Goal: Transaction & Acquisition: Purchase product/service

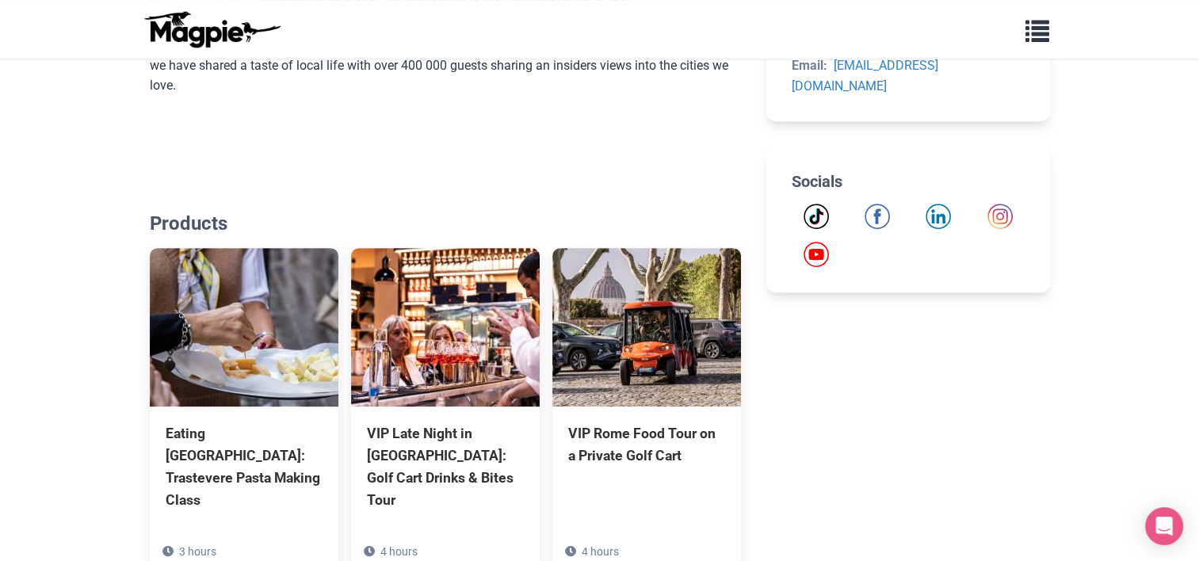
scroll to position [1110, 0]
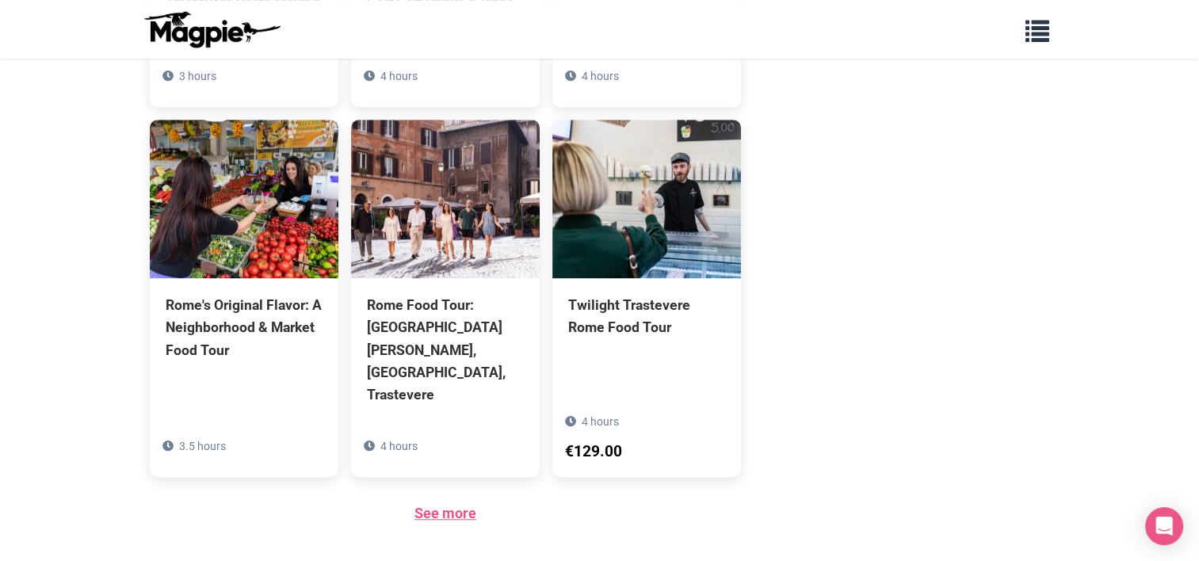
click at [430, 505] on link "See more" at bounding box center [446, 513] width 62 height 17
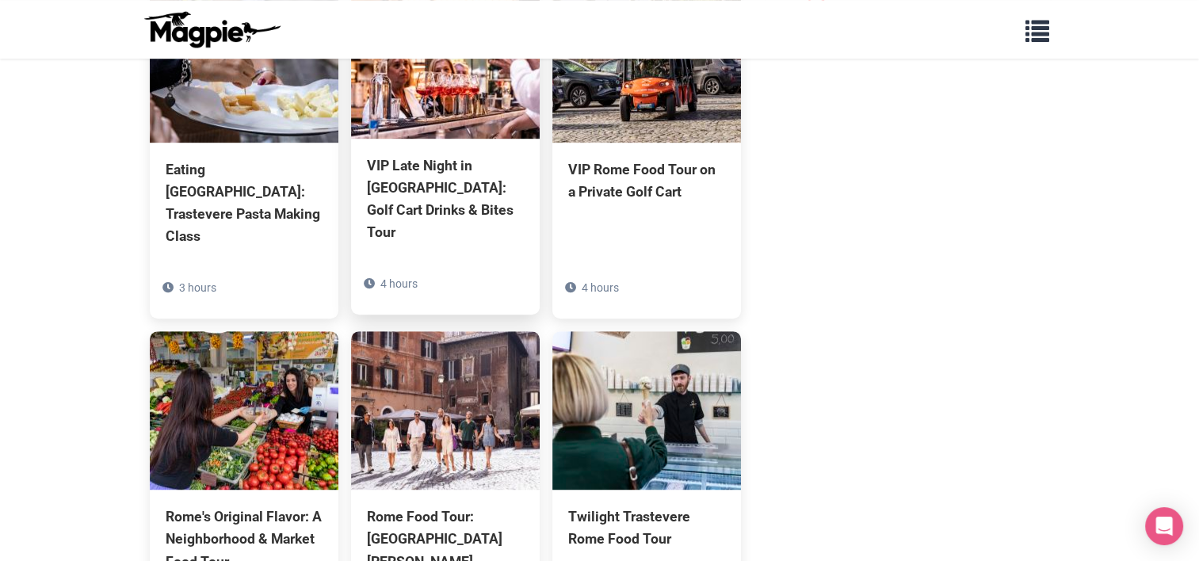
scroll to position [660, 0]
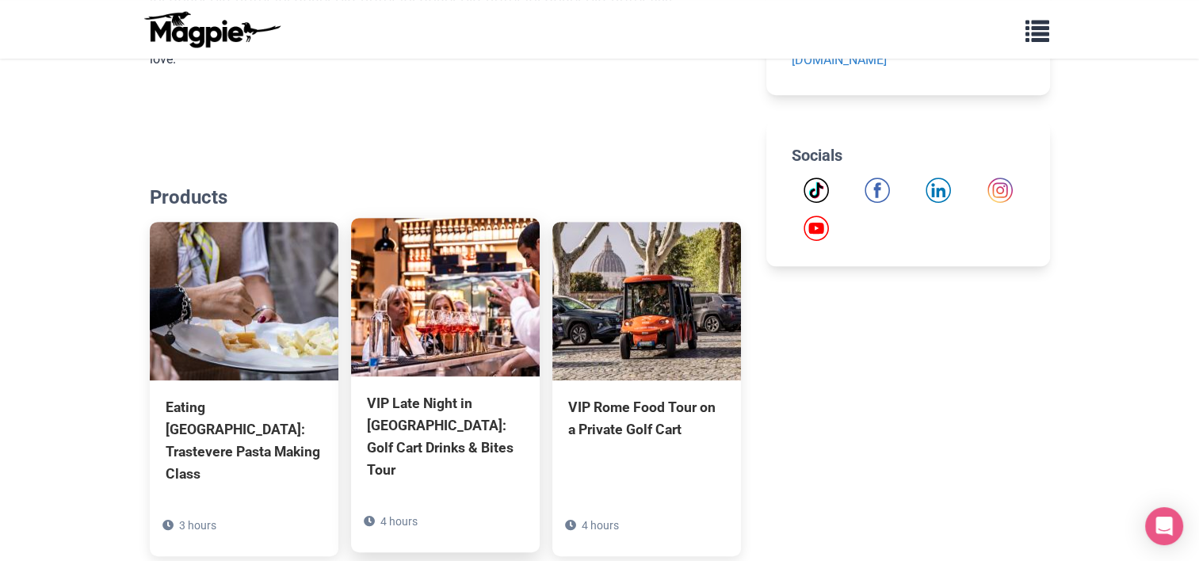
click at [439, 403] on div "VIP Late Night in [GEOGRAPHIC_DATA]: Golf Cart Drinks & Bites Tour" at bounding box center [445, 437] width 157 height 90
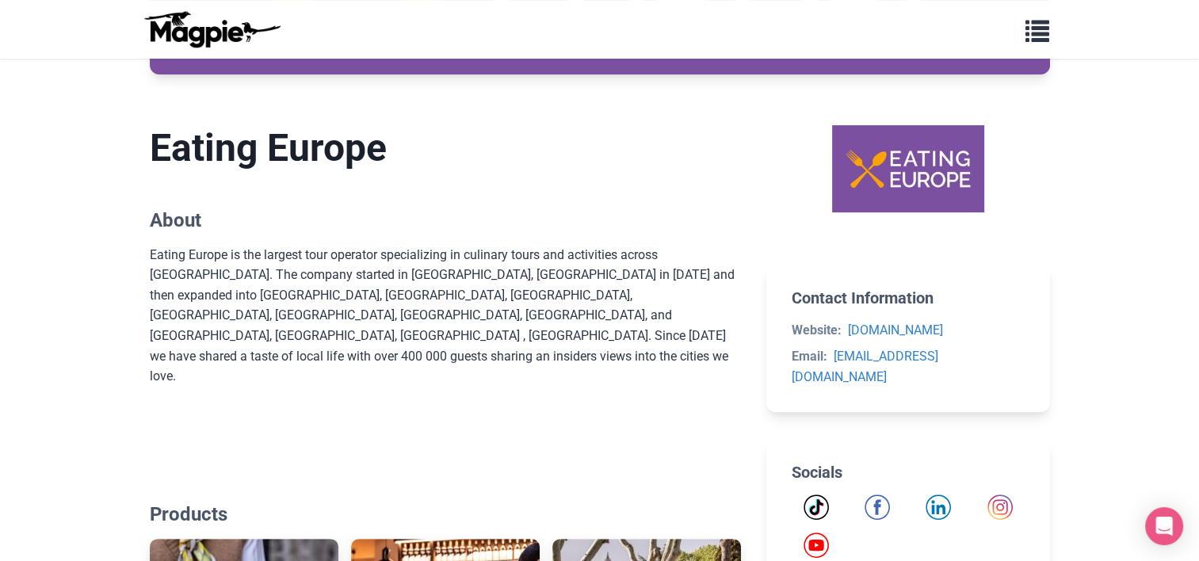
scroll to position [0, 0]
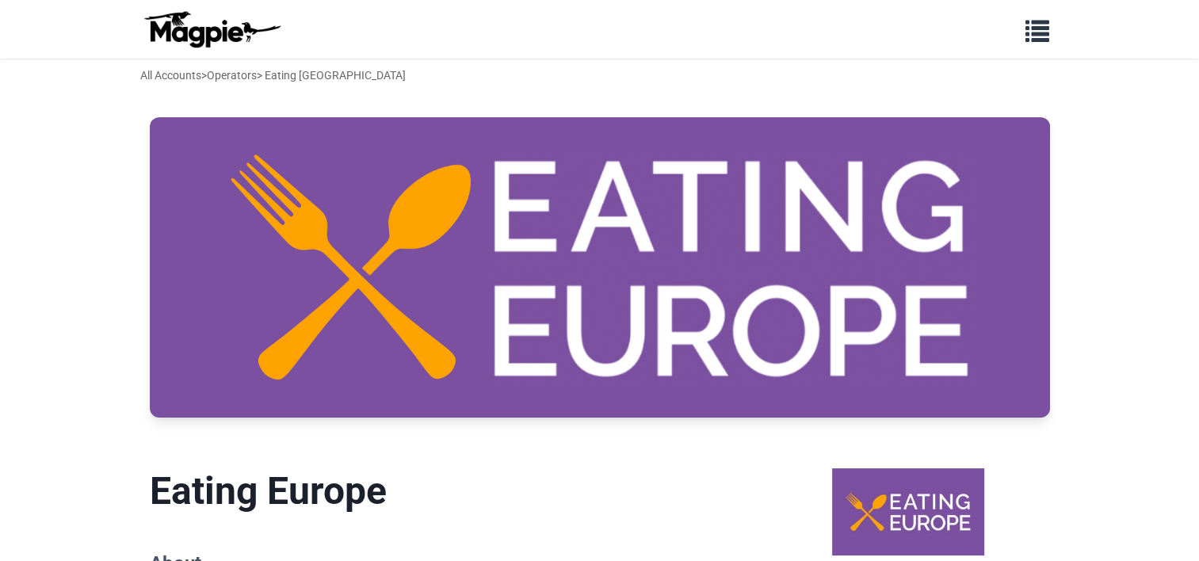
scroll to position [555, 0]
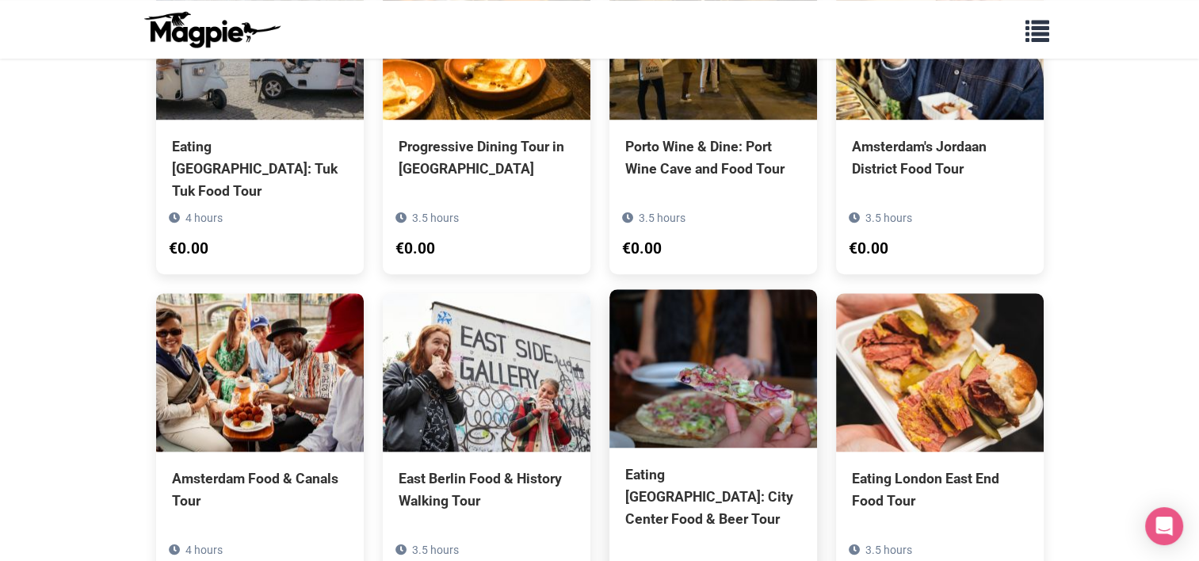
scroll to position [1030, 0]
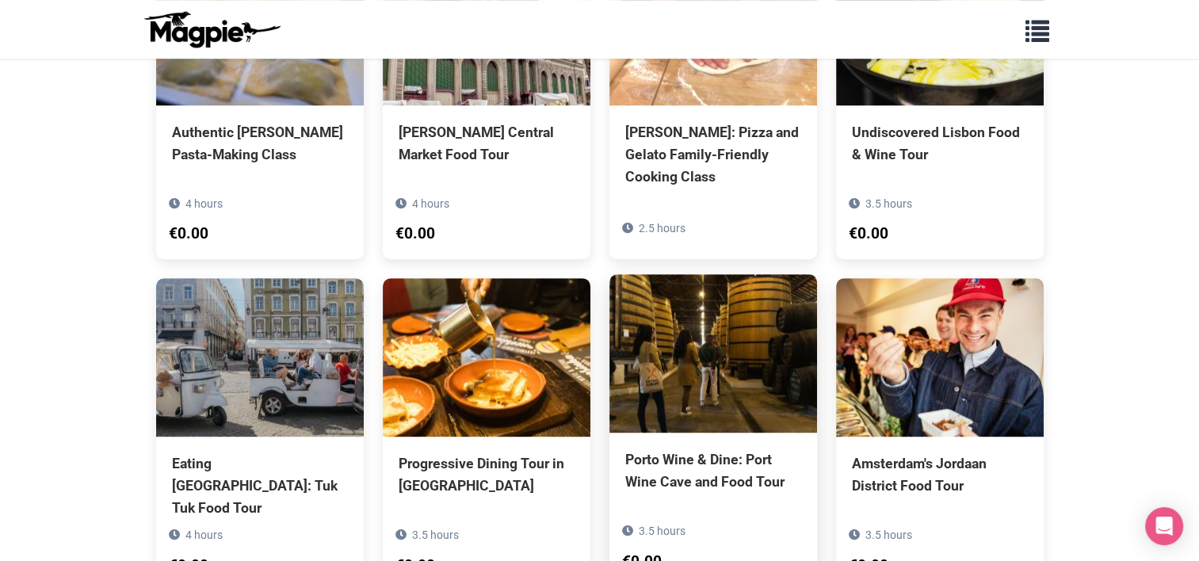
click at [716, 449] on div "Porto Wine & Dine: Port Wine Cave and Food Tour" at bounding box center [713, 471] width 176 height 44
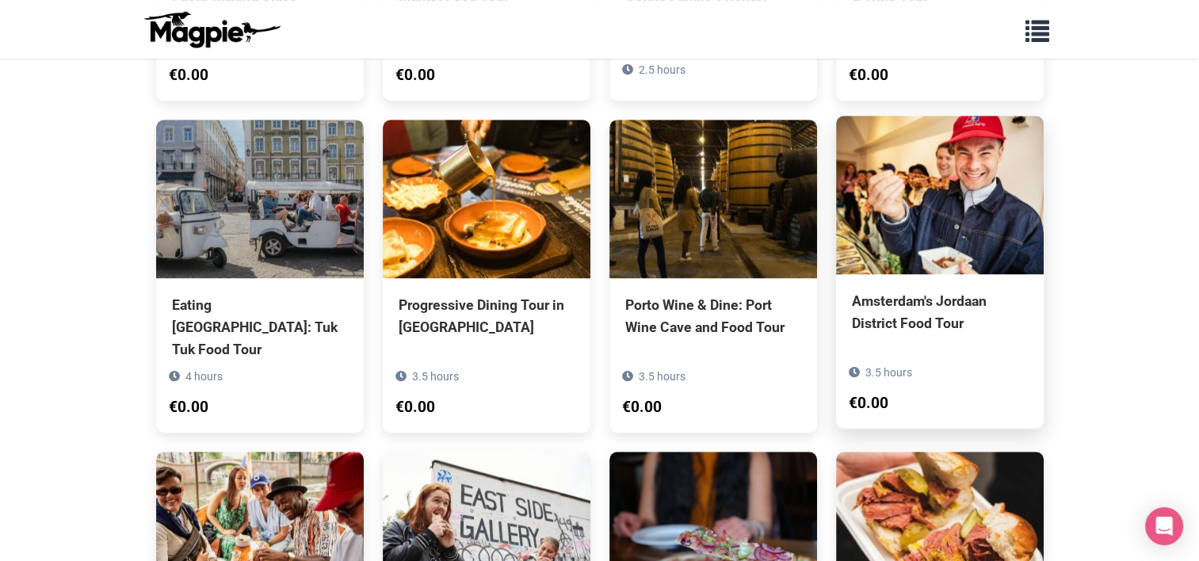
scroll to position [872, 0]
